Goal: Task Accomplishment & Management: Complete application form

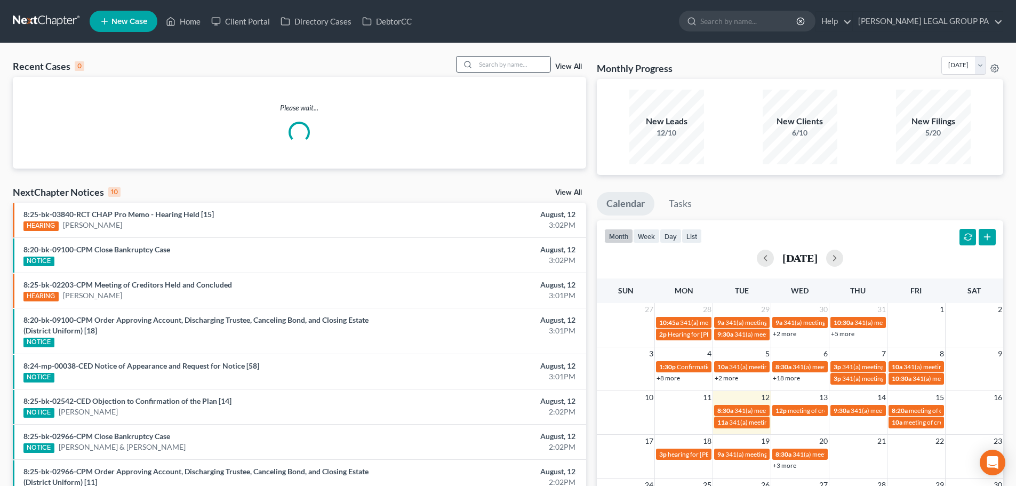
click at [464, 66] on div at bounding box center [466, 64] width 19 height 15
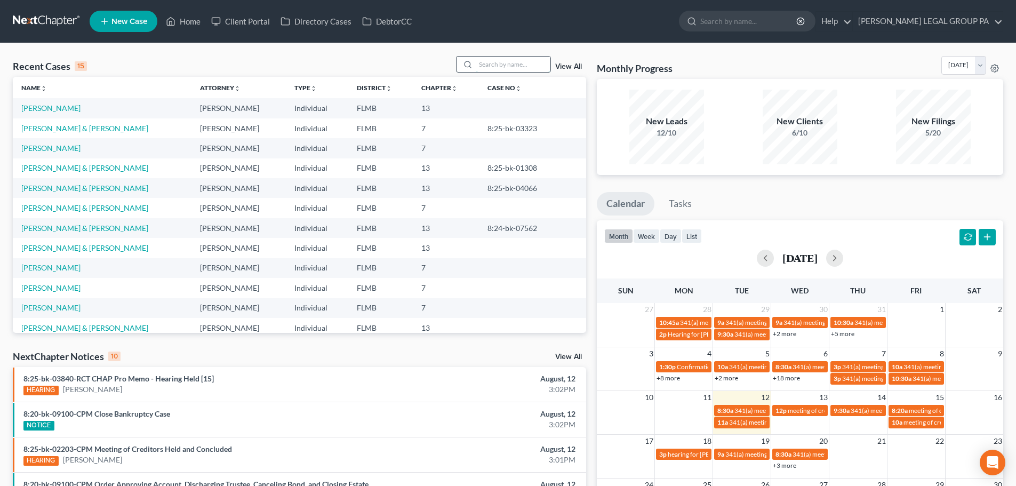
click at [507, 62] on input "search" at bounding box center [513, 64] width 75 height 15
type input "VECC"
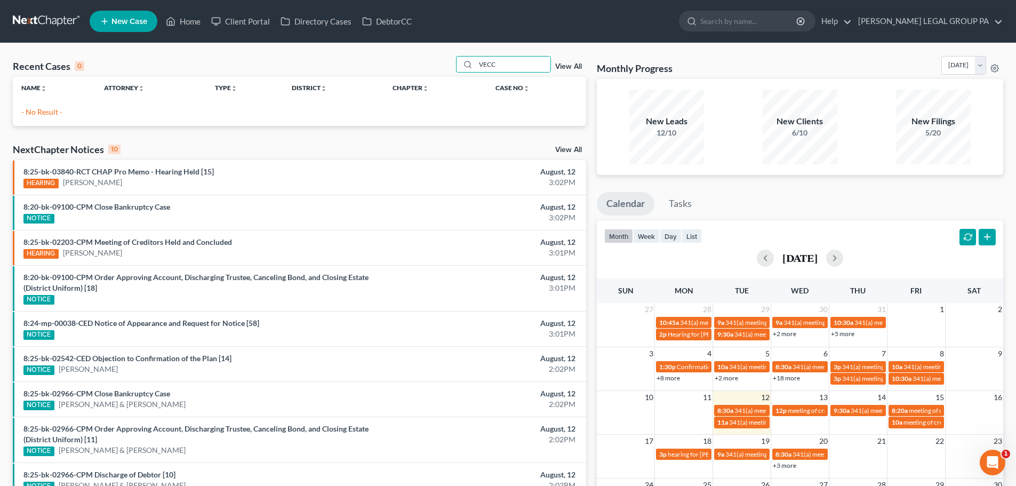
click at [122, 10] on li "New Case" at bounding box center [125, 21] width 71 height 25
click at [133, 18] on span "New Case" at bounding box center [130, 22] width 36 height 8
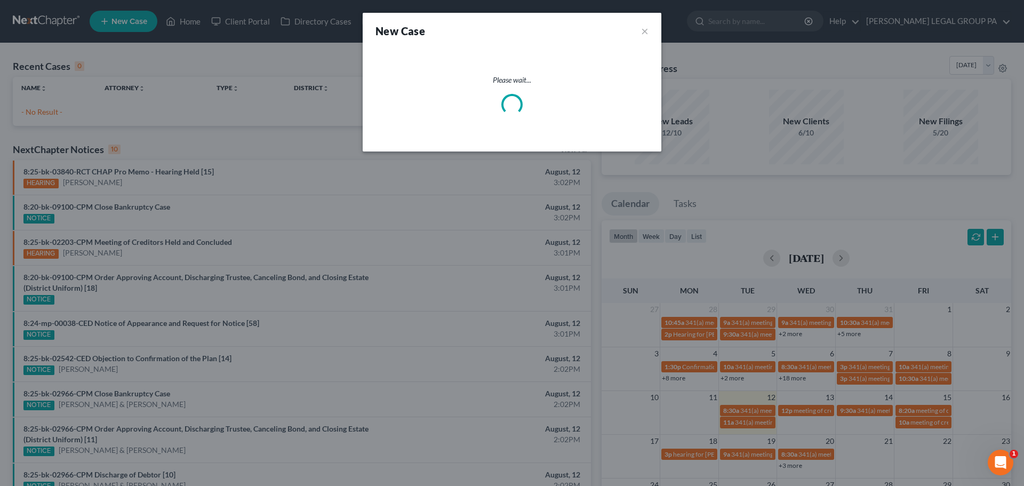
select select "15"
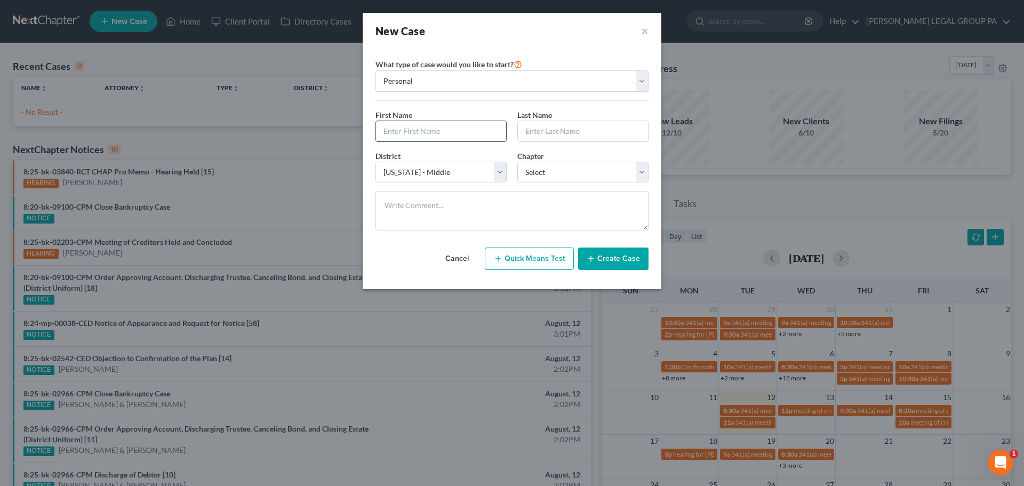
click at [487, 131] on input "text" at bounding box center [441, 131] width 130 height 20
type input "d"
type input "[PERSON_NAME]"
click at [619, 130] on input "text" at bounding box center [583, 131] width 130 height 20
type input "Vecchio"
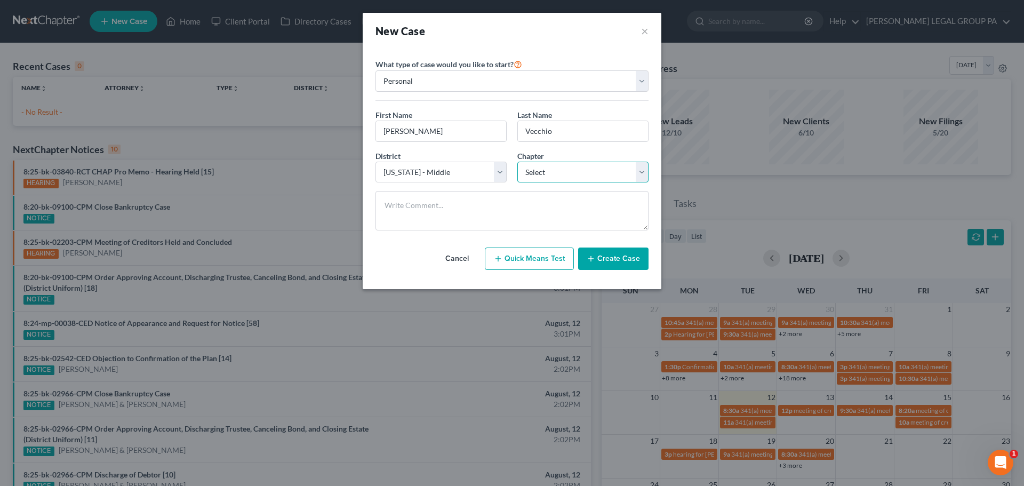
click at [570, 165] on select "Select 7 11 12 13" at bounding box center [583, 172] width 131 height 21
select select "0"
click at [518, 162] on select "Select 7 11 12 13" at bounding box center [583, 172] width 131 height 21
click at [567, 205] on textarea at bounding box center [512, 210] width 273 height 39
click at [597, 256] on button "Create Case" at bounding box center [613, 259] width 70 height 22
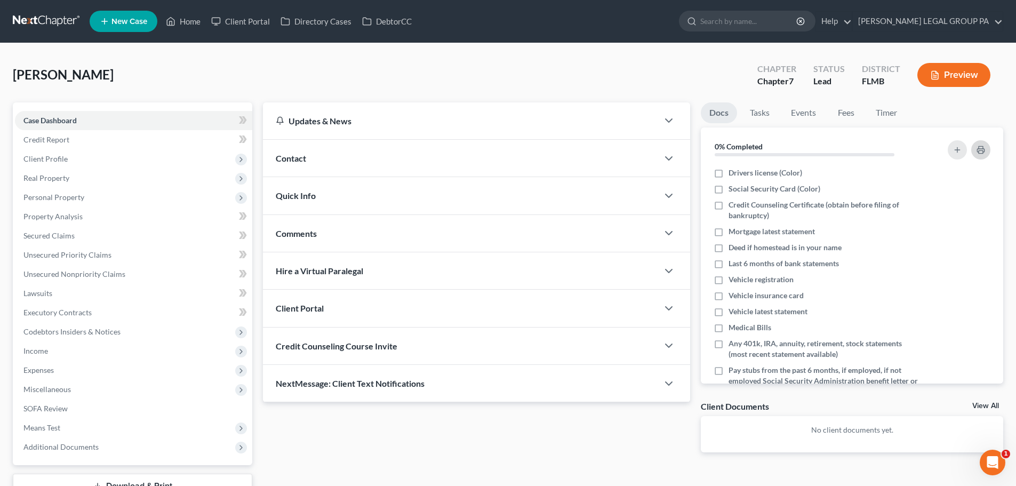
click at [977, 150] on button "button" at bounding box center [981, 149] width 19 height 19
click at [401, 347] on div "Credit Counseling Course Invite" at bounding box center [460, 346] width 395 height 37
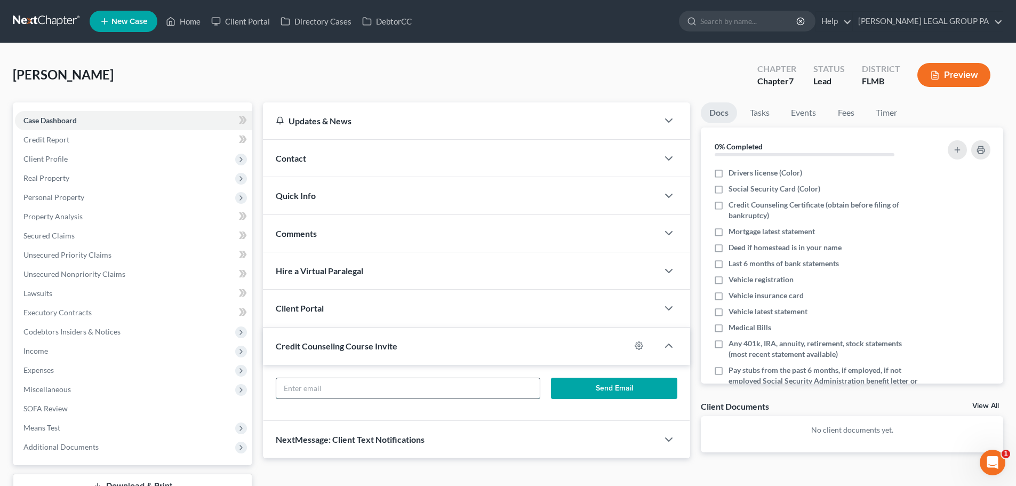
click at [404, 386] on input "text" at bounding box center [407, 388] width 263 height 20
click at [396, 386] on input "text" at bounding box center [407, 388] width 263 height 20
paste input "[EMAIL_ADDRESS][DOMAIN_NAME]"
type input "[EMAIL_ADDRESS][DOMAIN_NAME]"
click at [622, 380] on button "Send Email" at bounding box center [614, 388] width 127 height 21
